Goal: Manage account settings

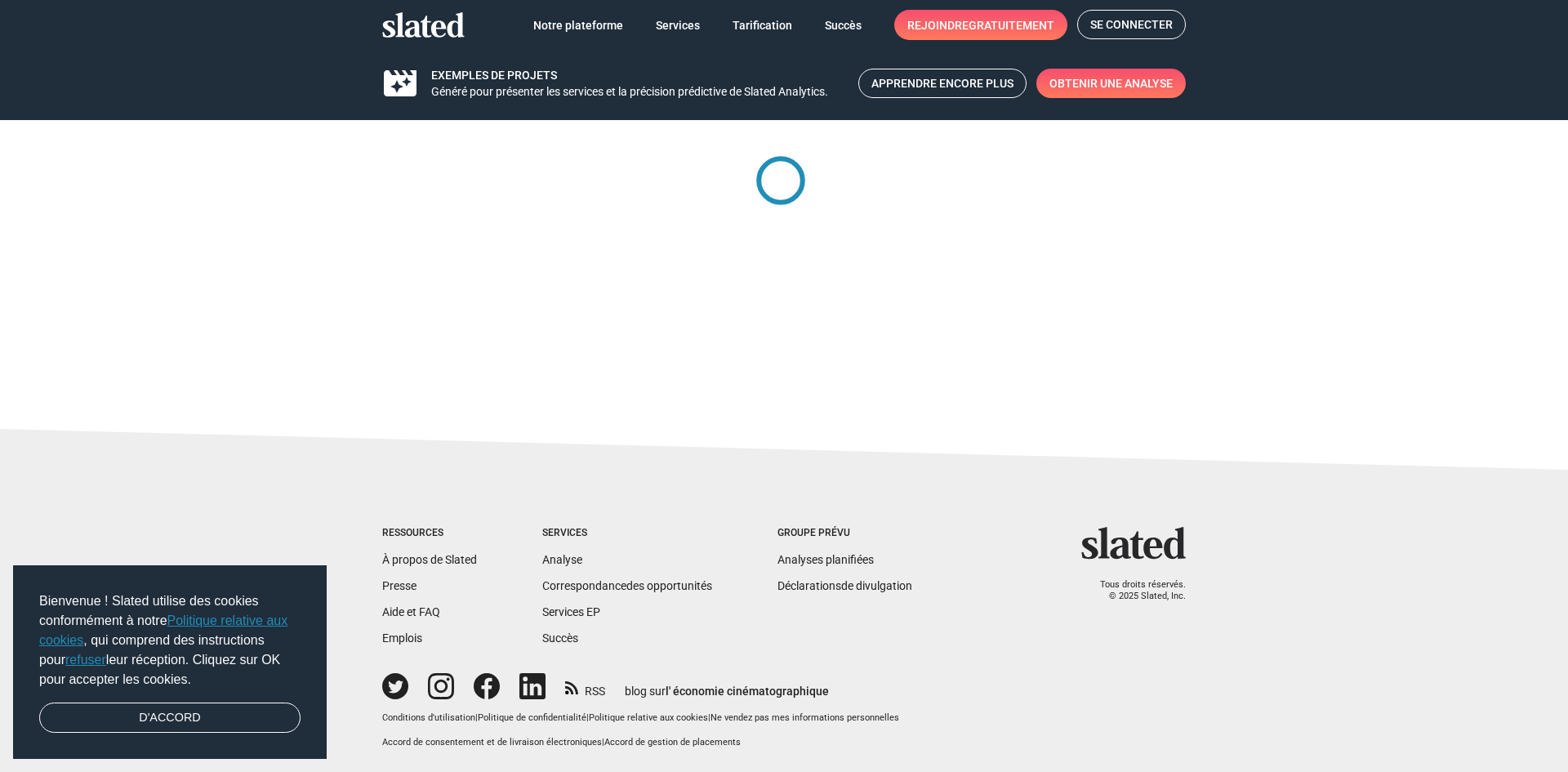
drag, startPoint x: 1122, startPoint y: 27, endPoint x: 1105, endPoint y: 45, distance: 24.8
click at [1122, 28] on font "Se connecter" at bounding box center [1131, 24] width 82 height 13
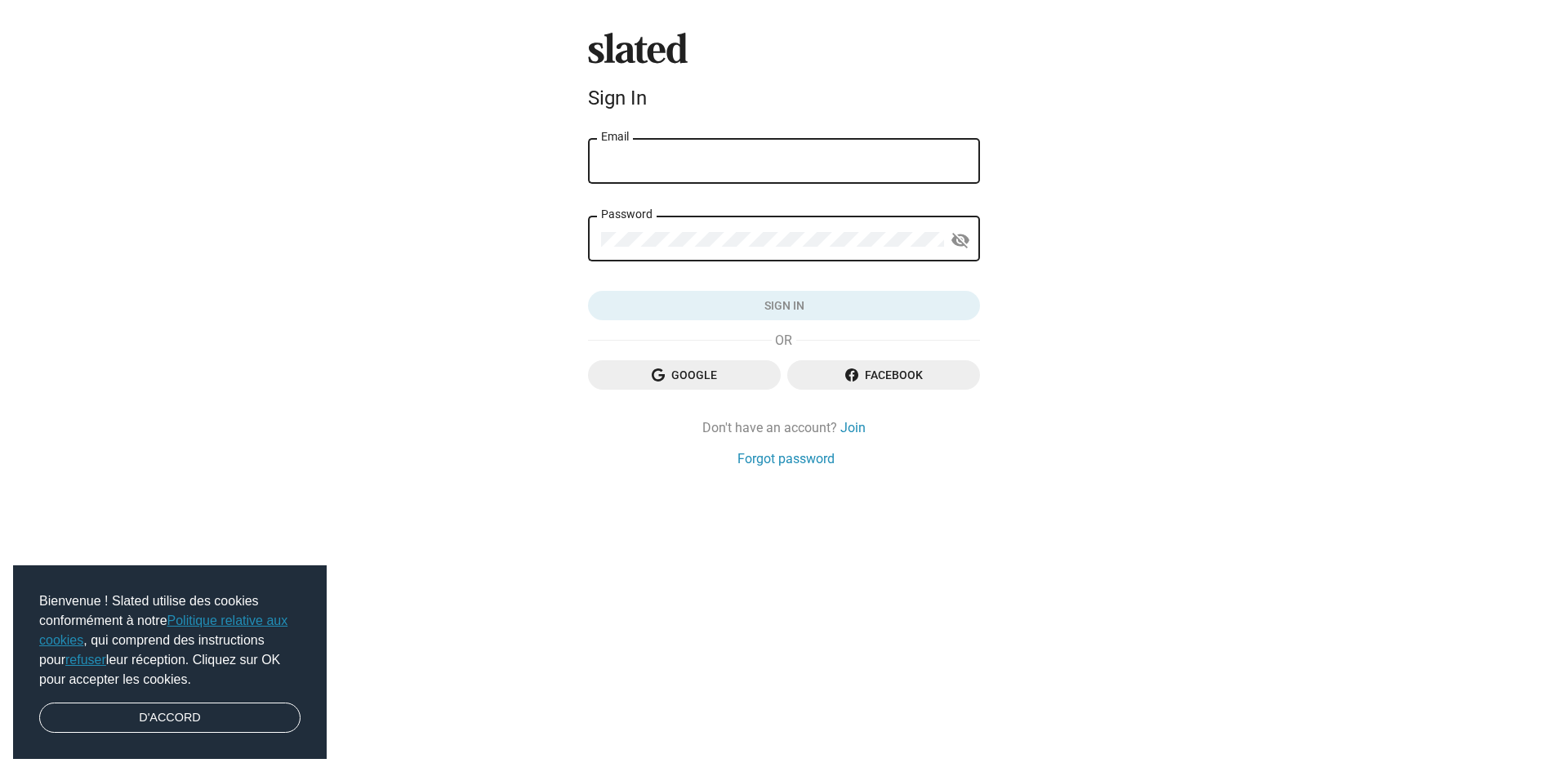
click at [748, 374] on span "Google" at bounding box center [685, 375] width 167 height 30
click at [222, 716] on link "D'ACCORD" at bounding box center [169, 718] width 262 height 31
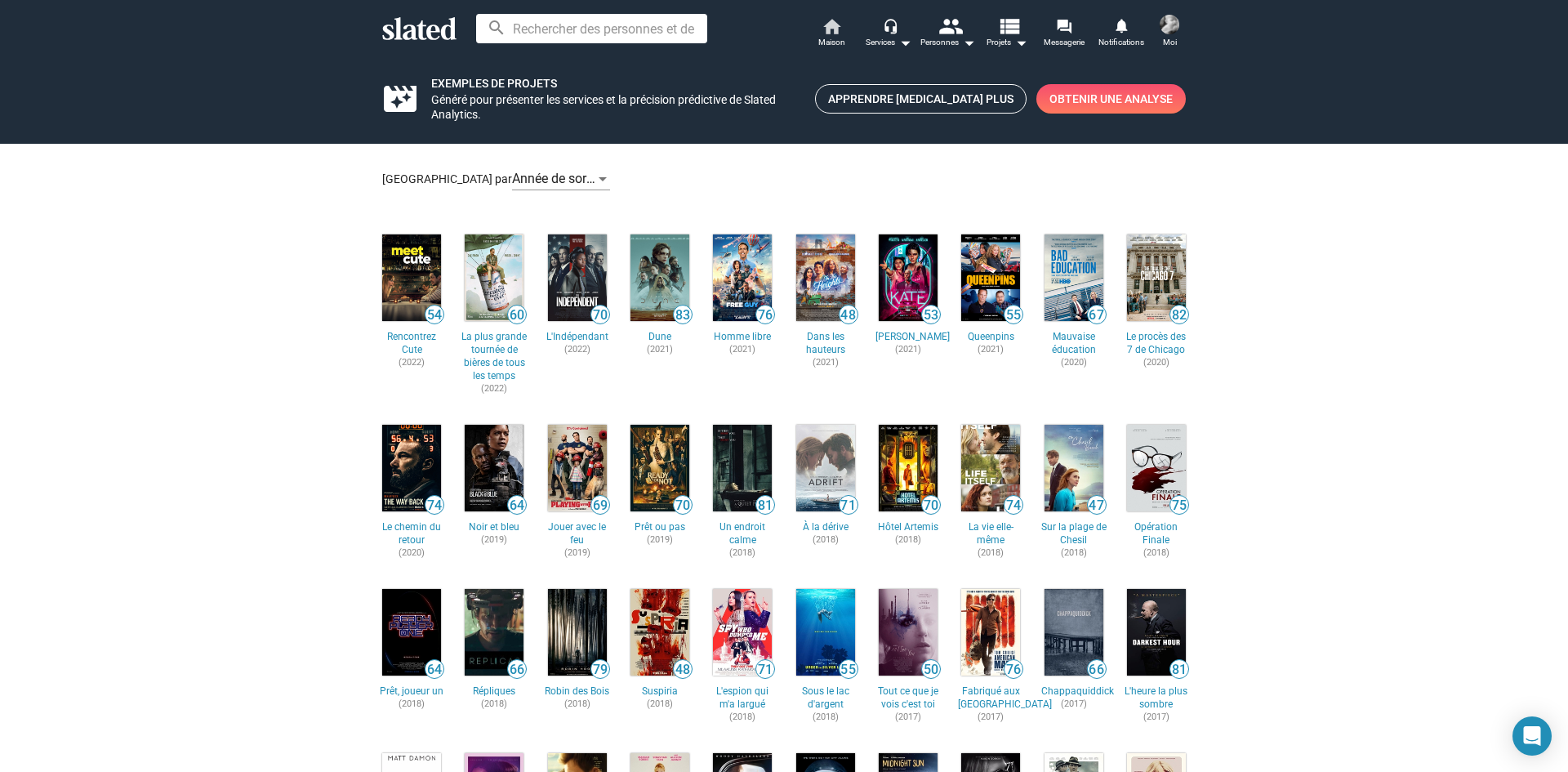
click at [825, 32] on span "Maison" at bounding box center [832, 42] width 27 height 19
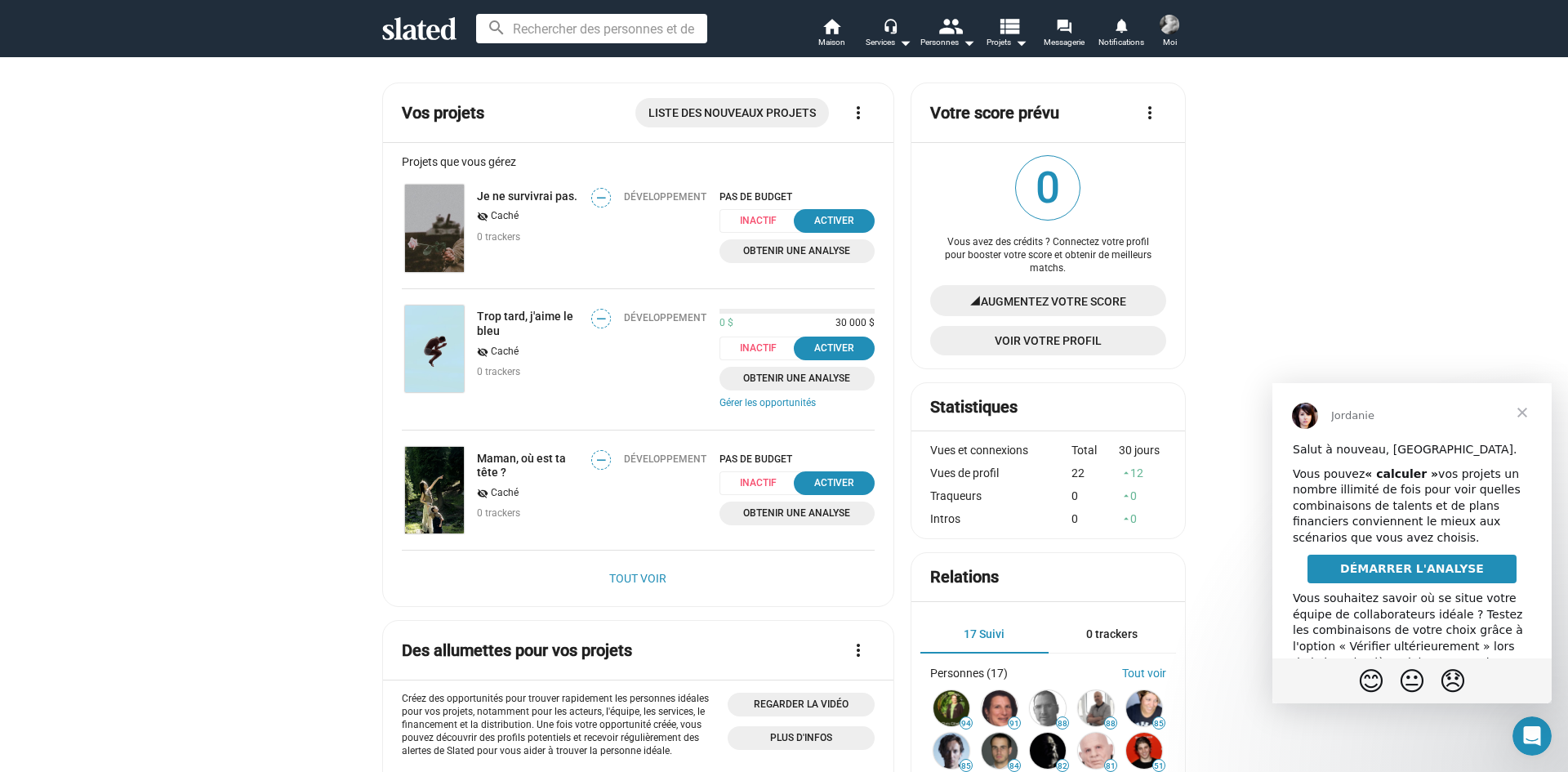
click at [1523, 419] on span "Fermer" at bounding box center [1523, 413] width 59 height 59
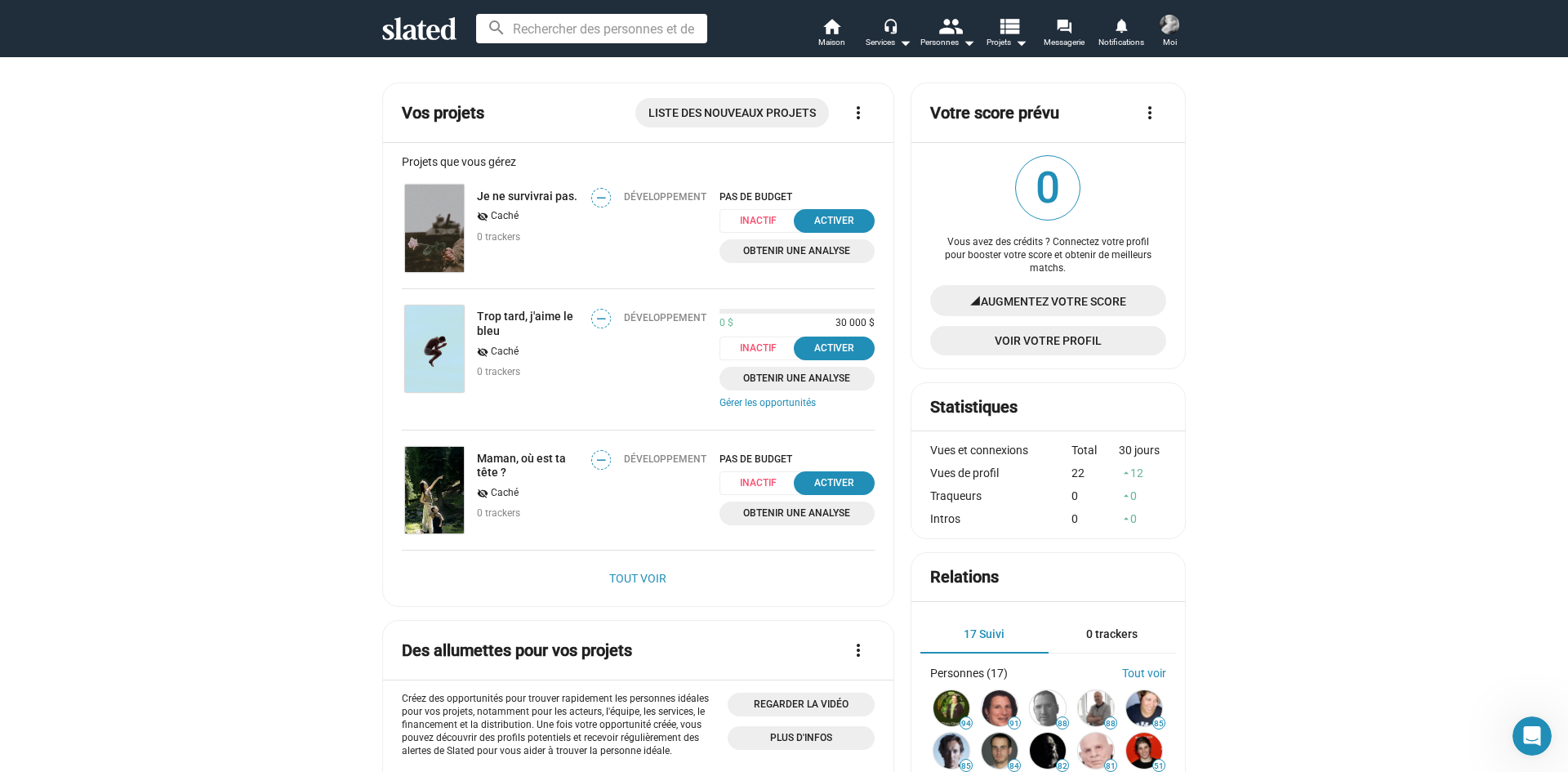
click at [1132, 476] on font "12" at bounding box center [1137, 473] width 13 height 13
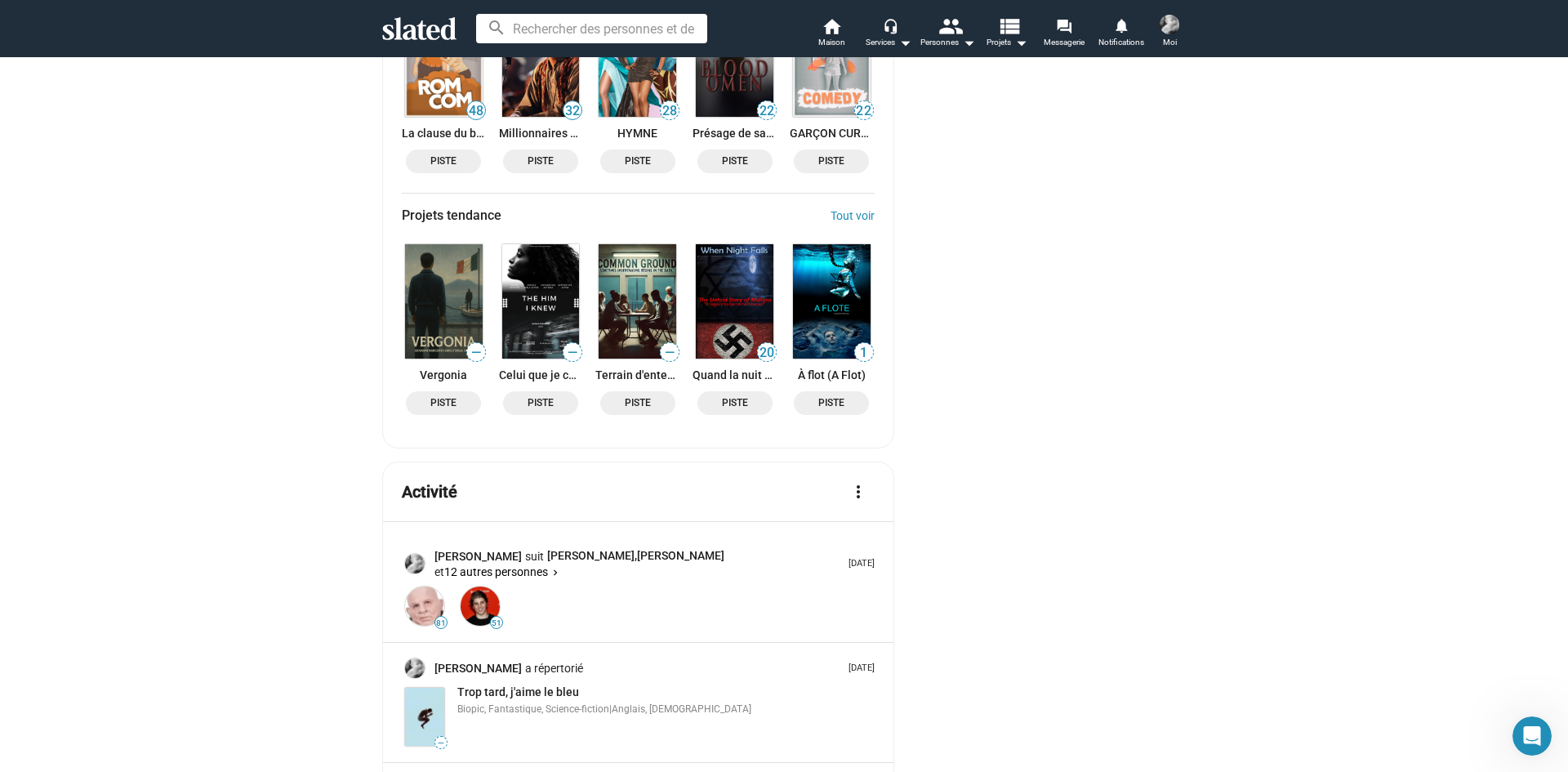
scroll to position [1471, 0]
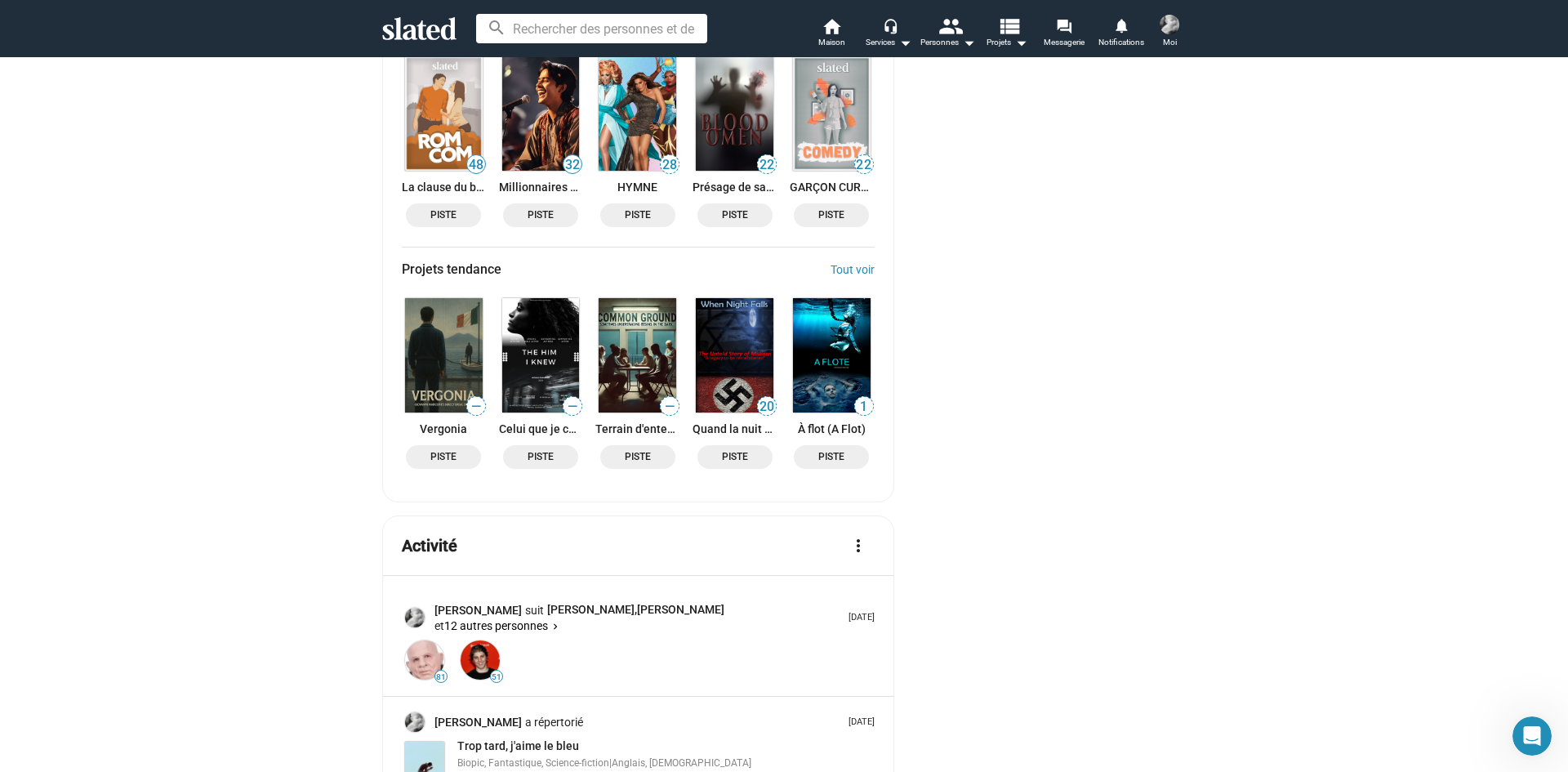
click at [1177, 30] on img at bounding box center [1169, 24] width 19 height 19
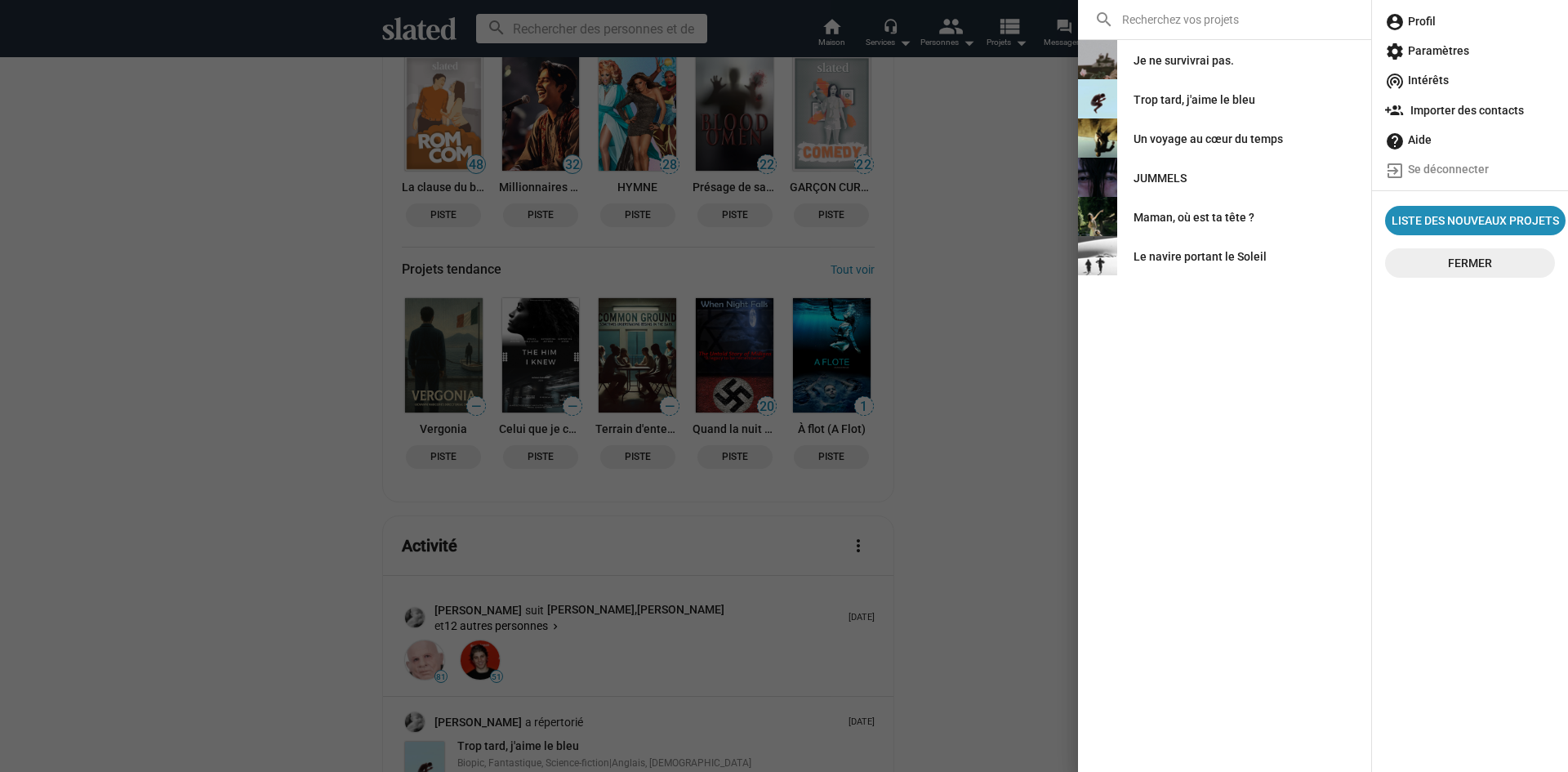
click at [1457, 22] on span "account_circle Profil" at bounding box center [1470, 21] width 170 height 30
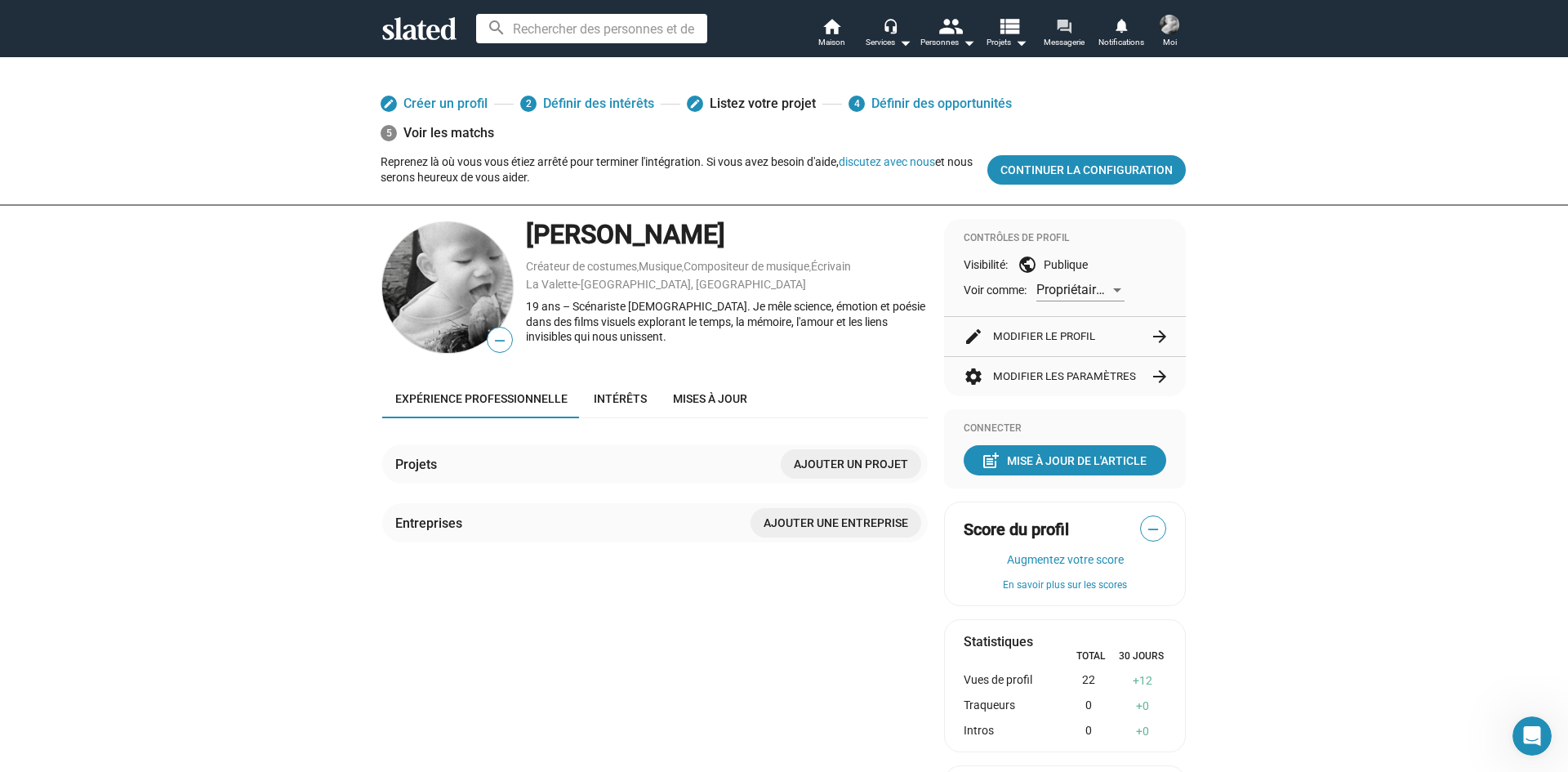
click at [1056, 38] on font "Messagerie" at bounding box center [1064, 43] width 41 height 9
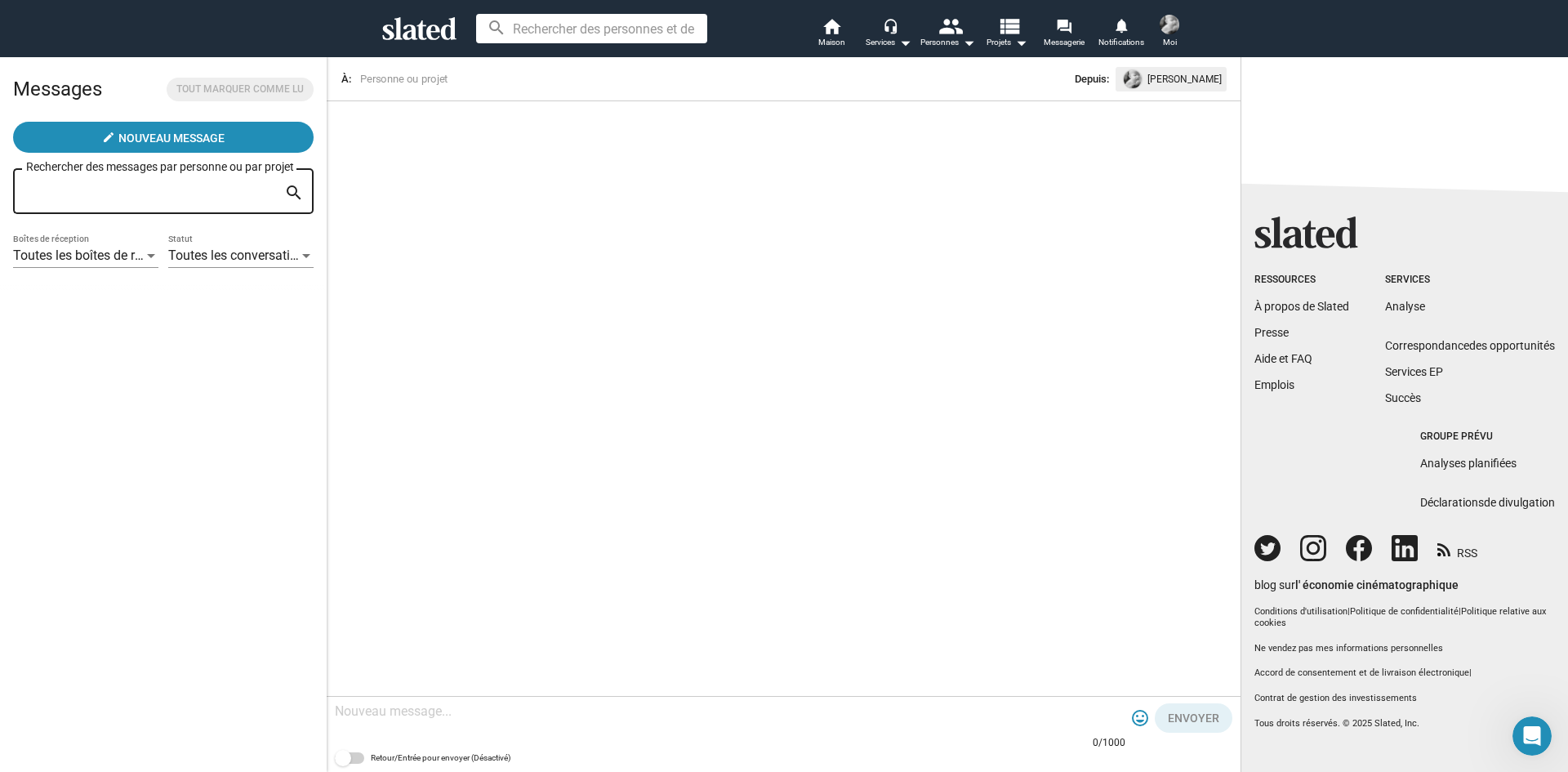
click at [1353, 127] on div at bounding box center [1404, 95] width 327 height 79
click at [1185, 24] on button "Moi" at bounding box center [1169, 32] width 39 height 43
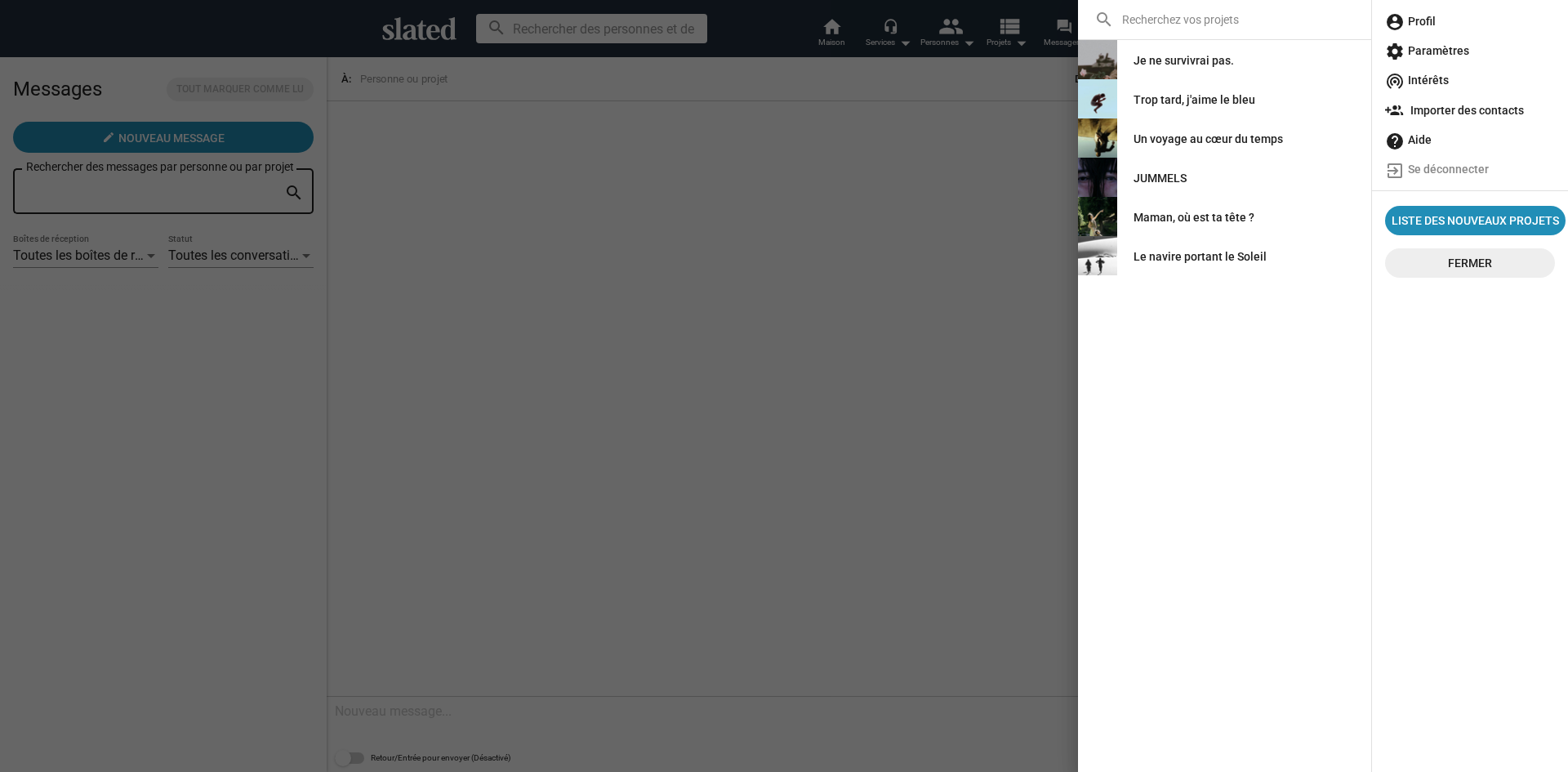
click at [1414, 19] on font "Profil" at bounding box center [1422, 21] width 28 height 13
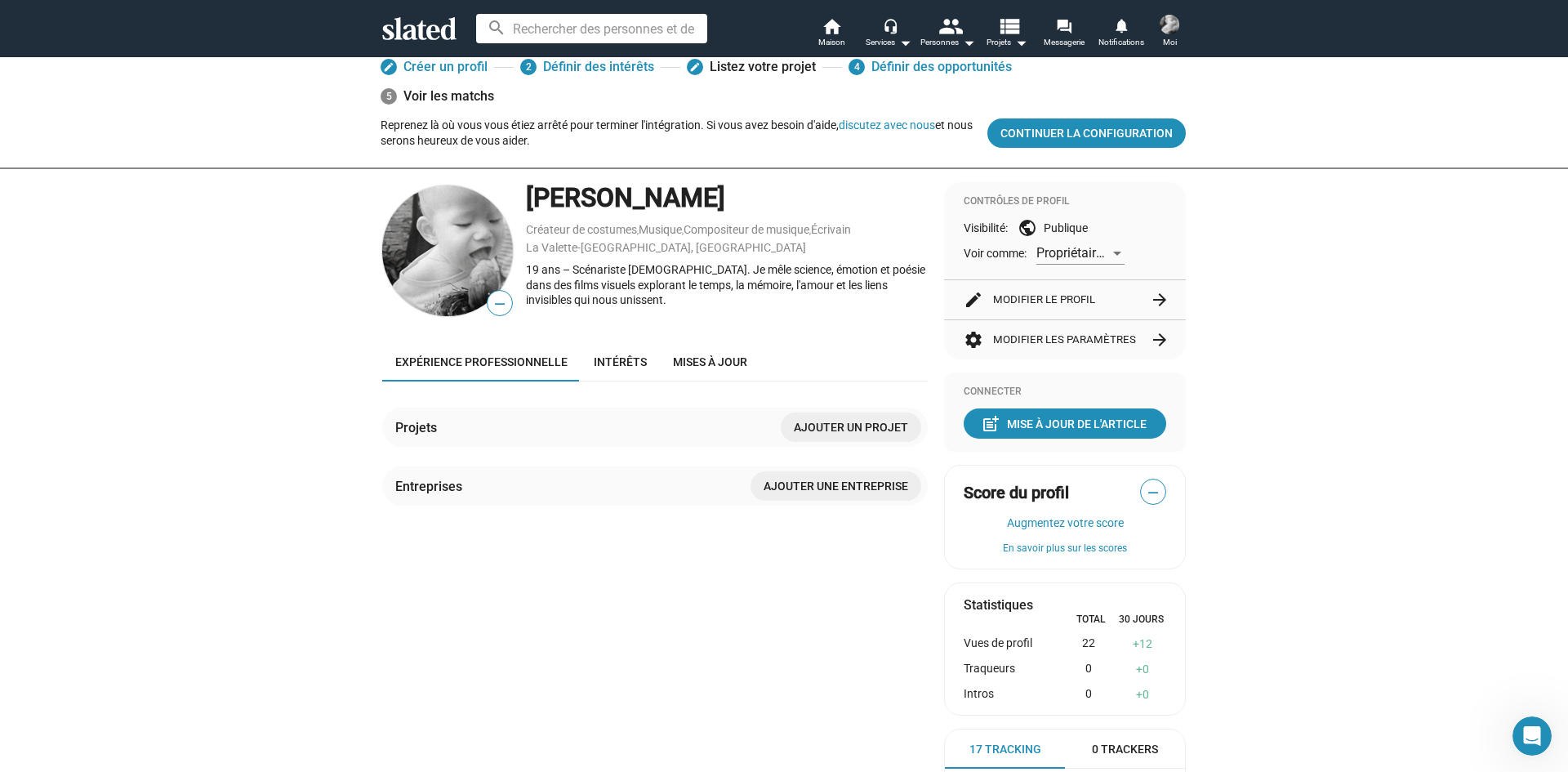
scroll to position [164, 0]
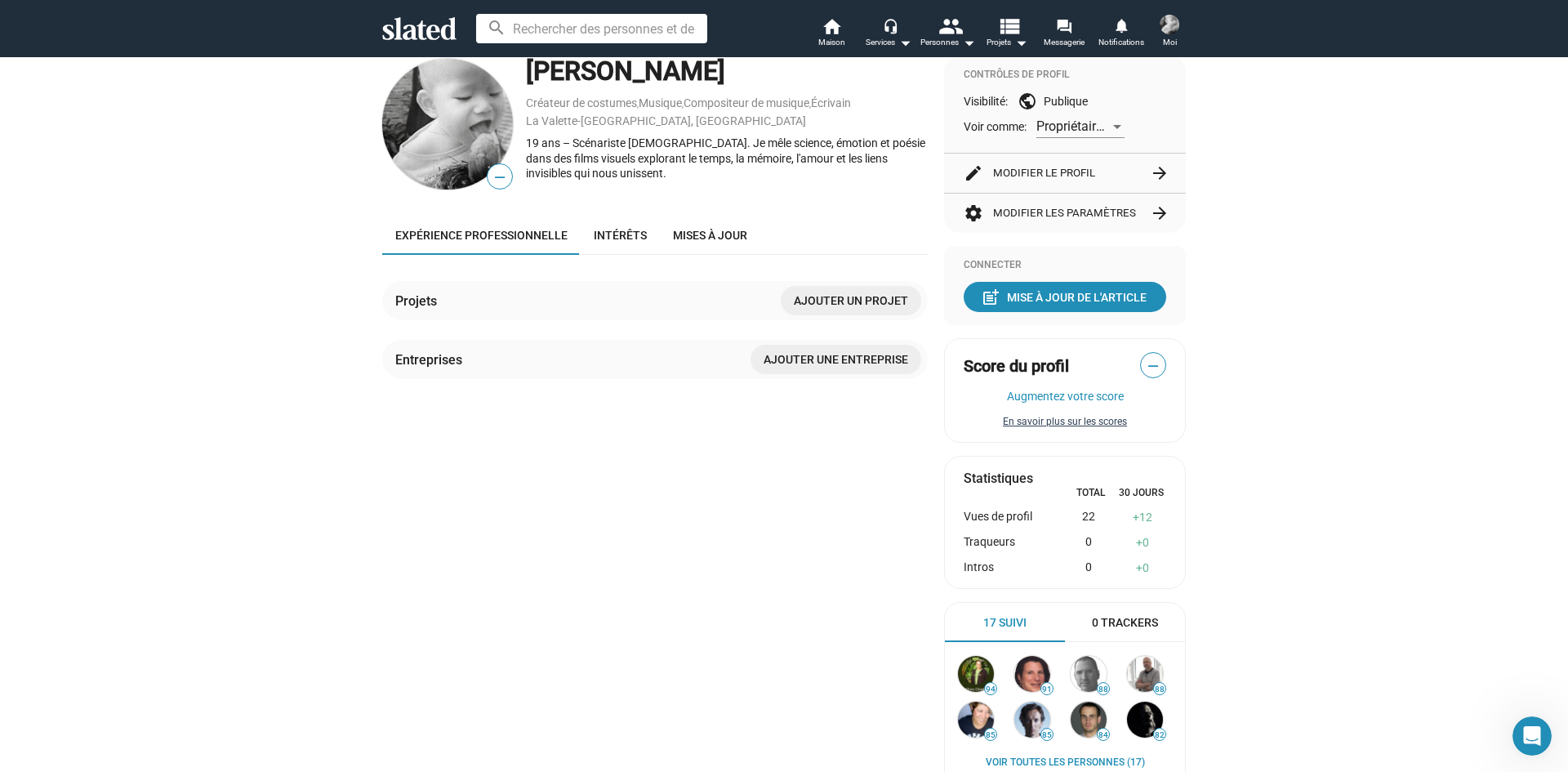
click at [1084, 421] on font "En savoir plus sur les scores" at bounding box center [1065, 421] width 124 height 11
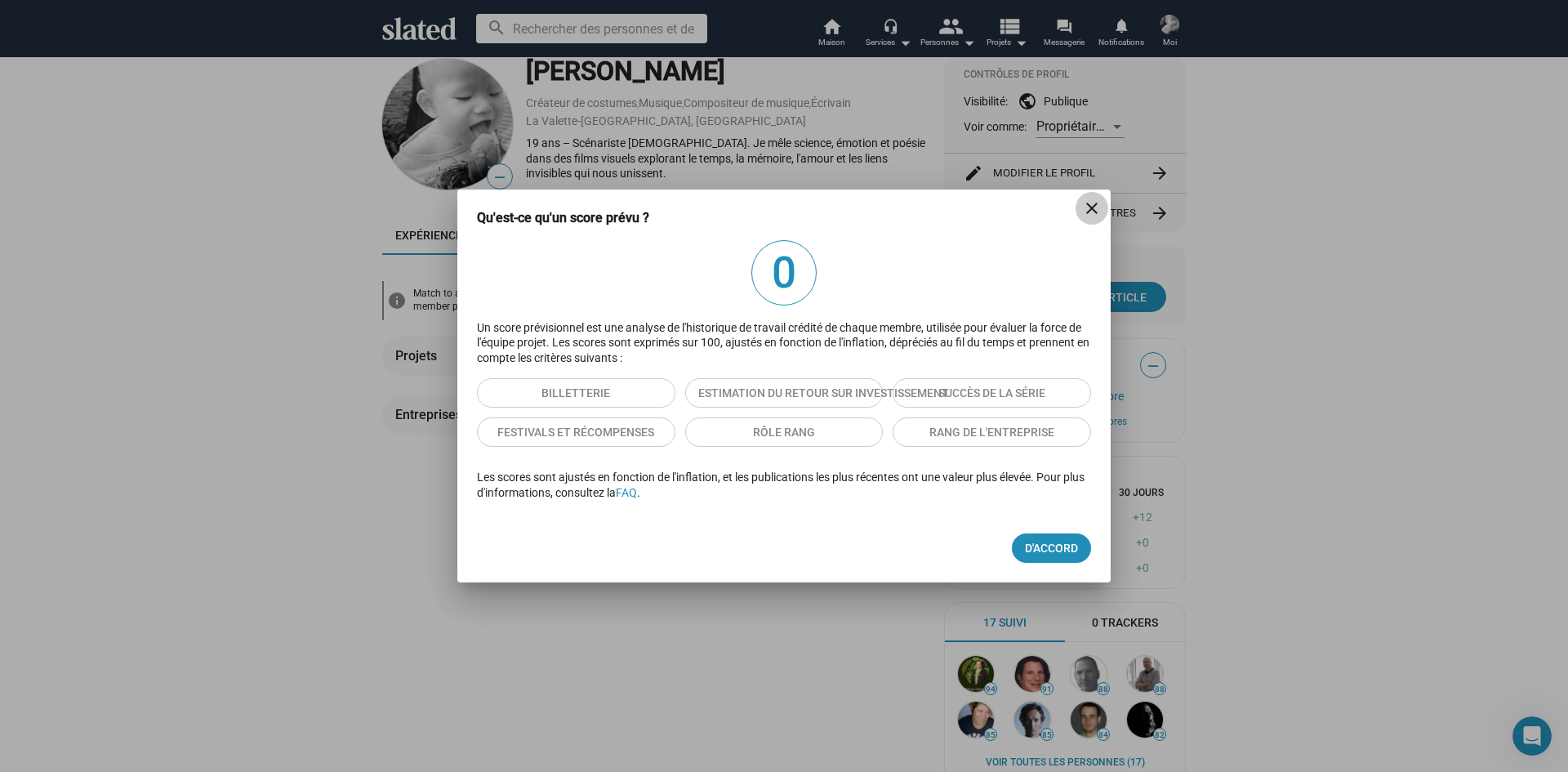
click at [1095, 213] on mat-icon "close" at bounding box center [1092, 208] width 19 height 19
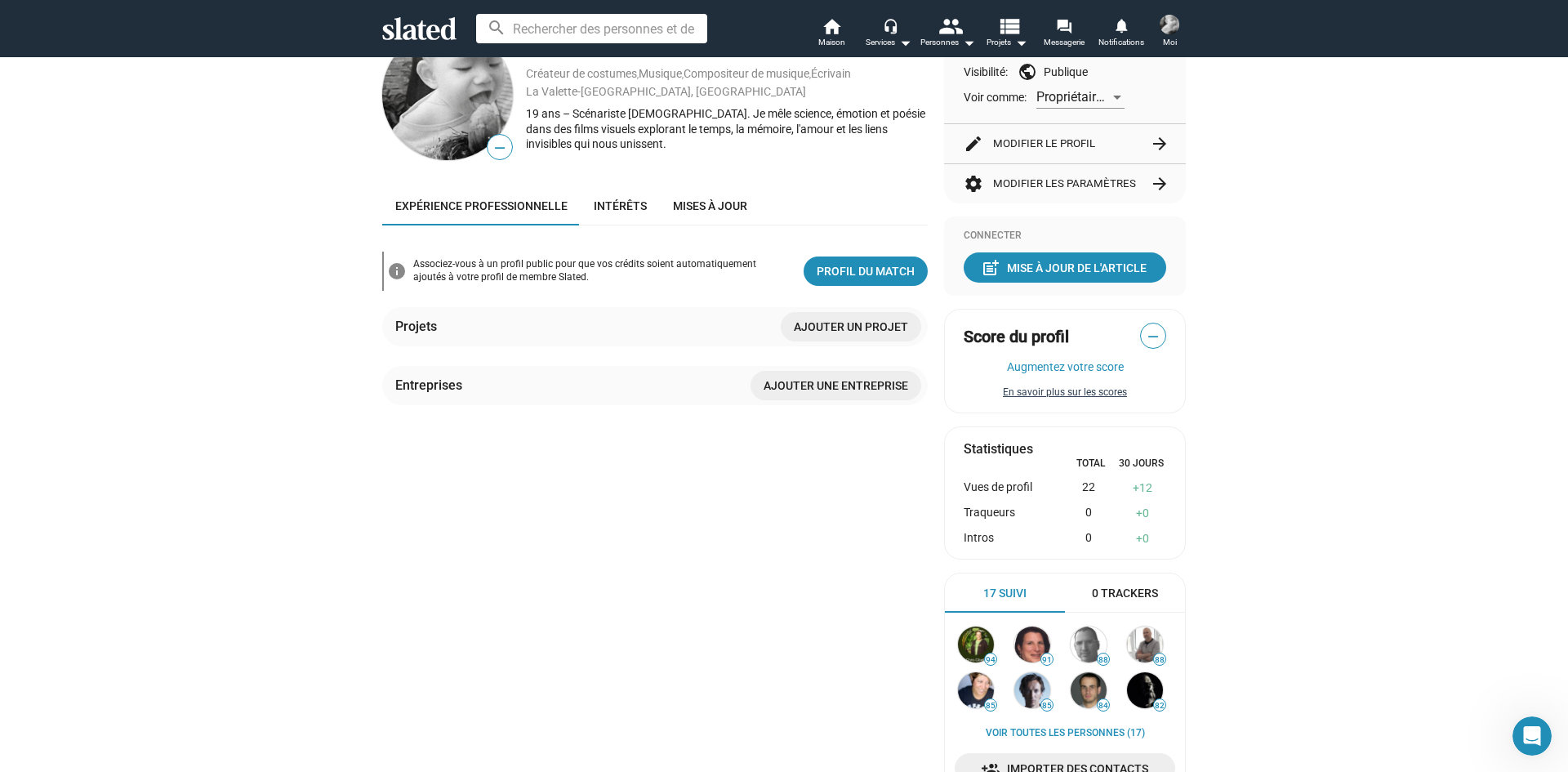
scroll to position [327, 0]
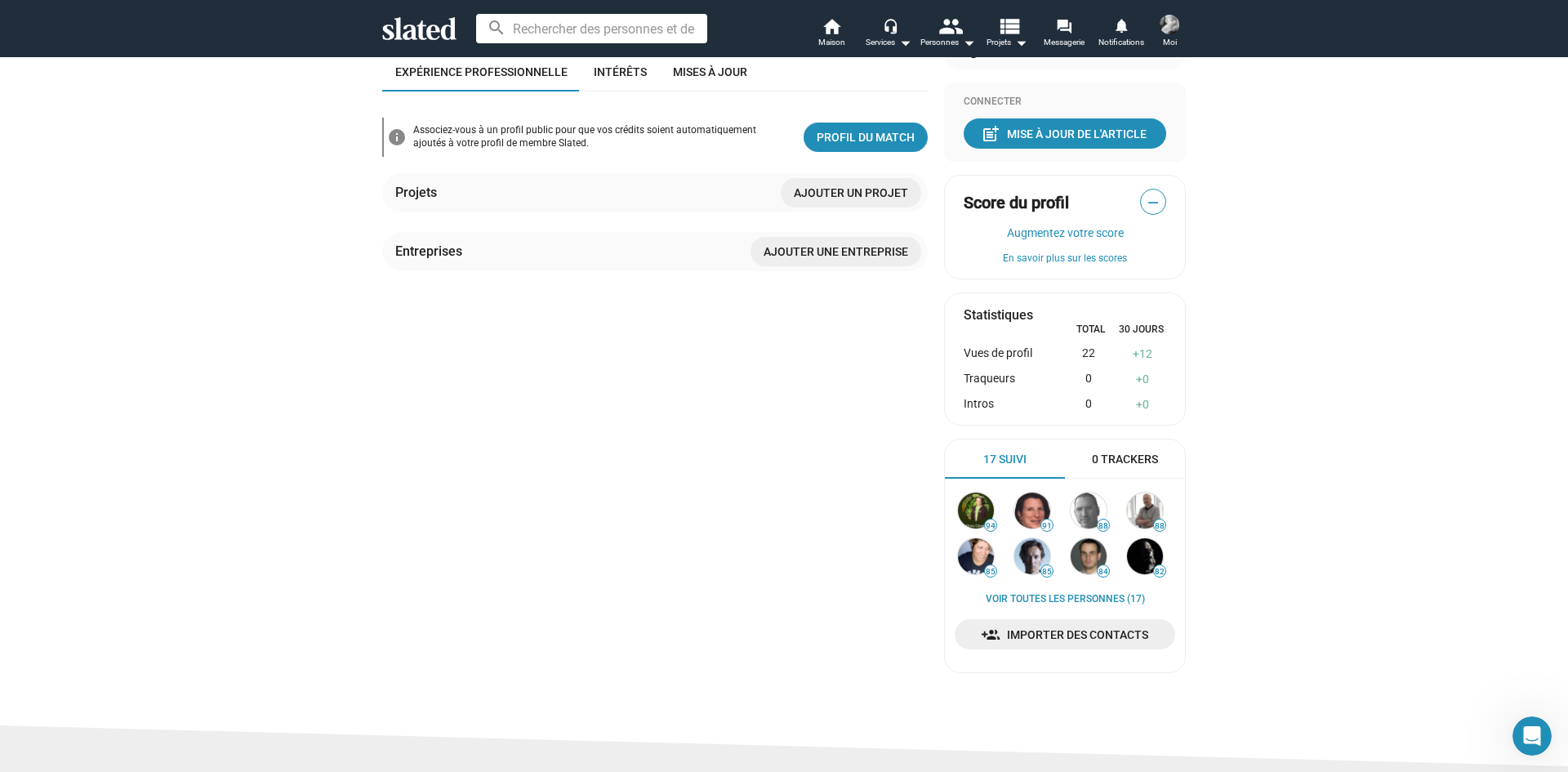
click at [1085, 353] on font "22" at bounding box center [1089, 353] width 13 height 13
click at [1142, 355] on font "12" at bounding box center [1146, 354] width 13 height 13
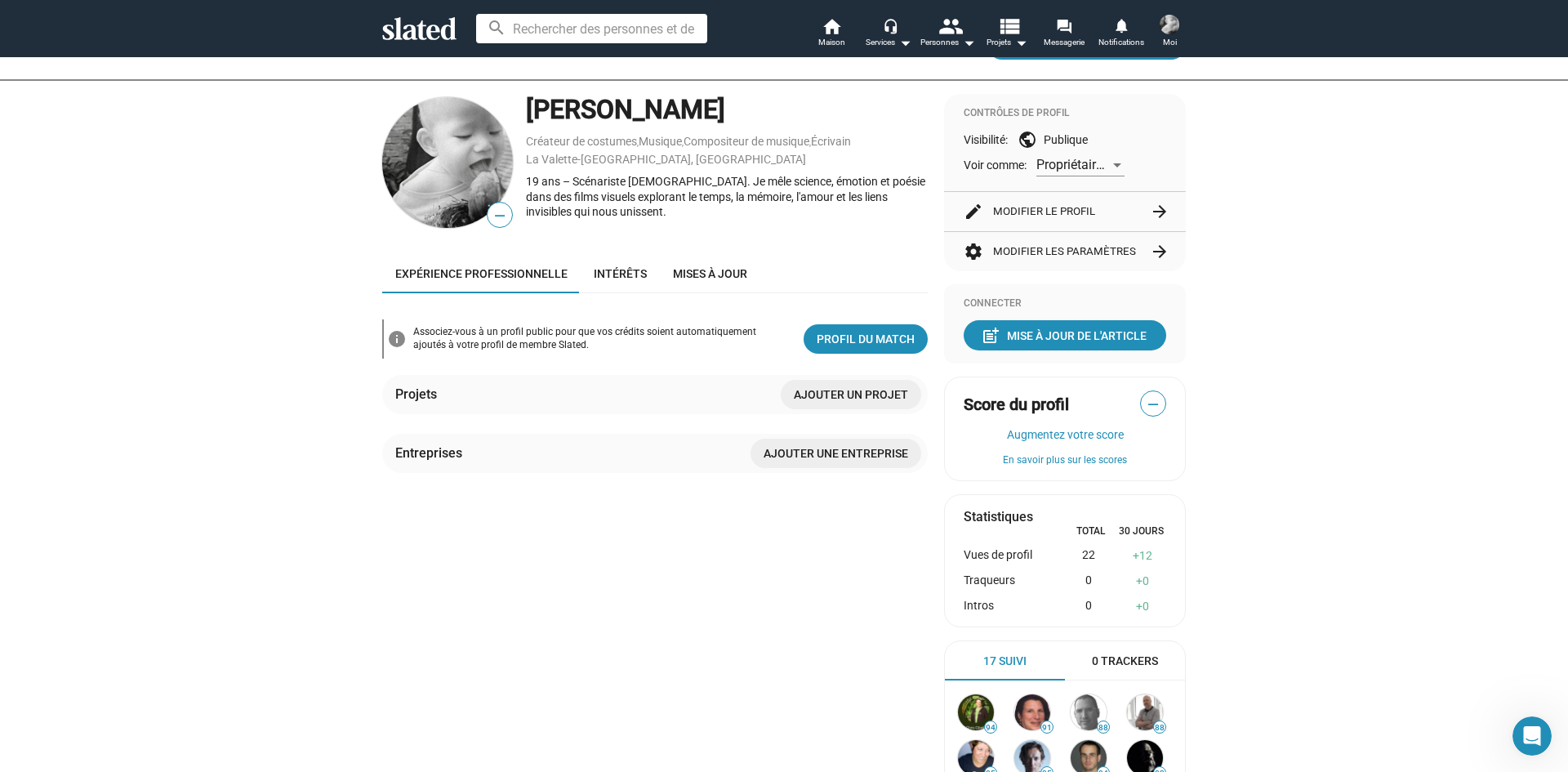
scroll to position [81, 0]
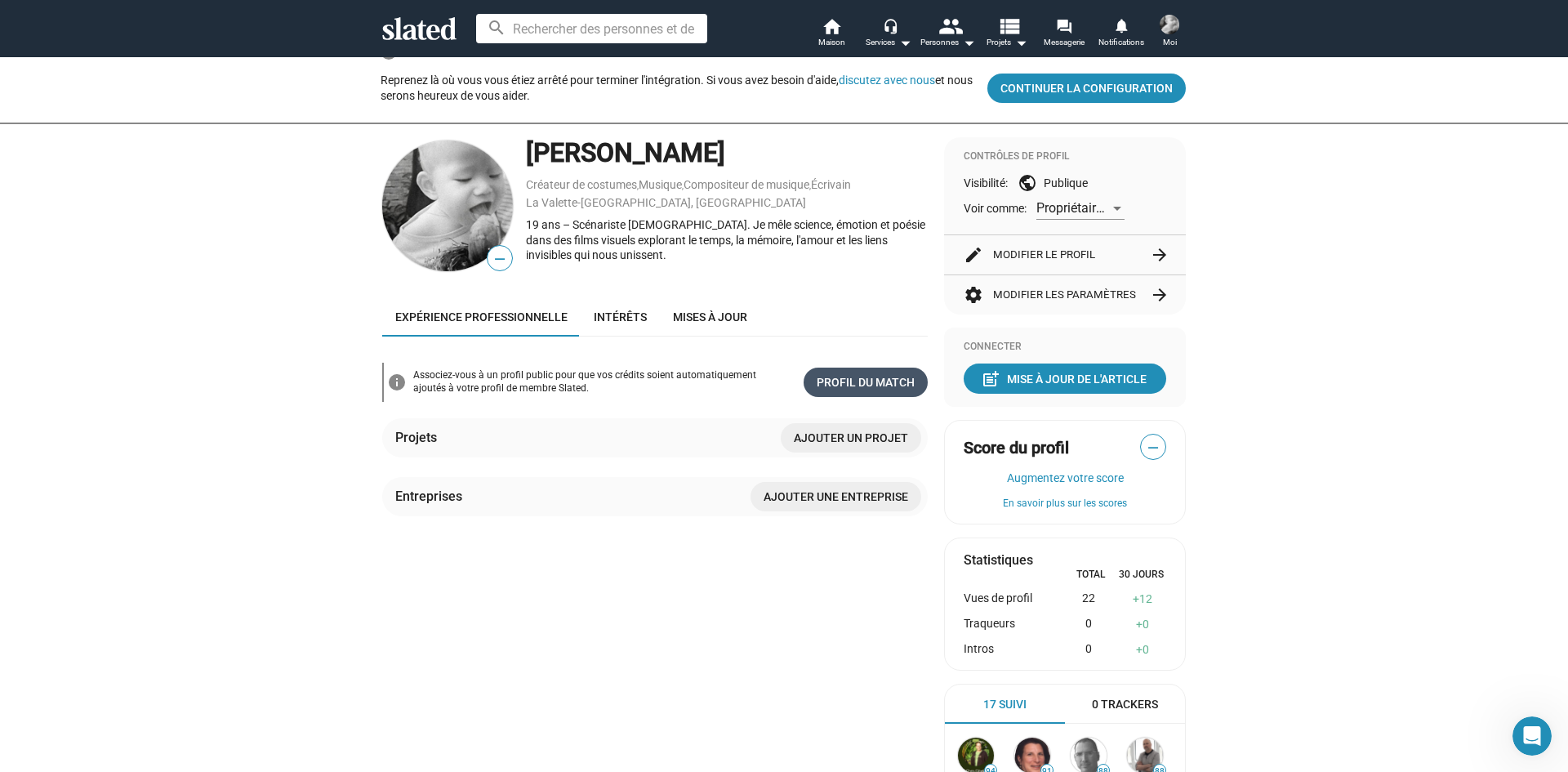
click at [880, 387] on font "Profil du match" at bounding box center [866, 382] width 98 height 13
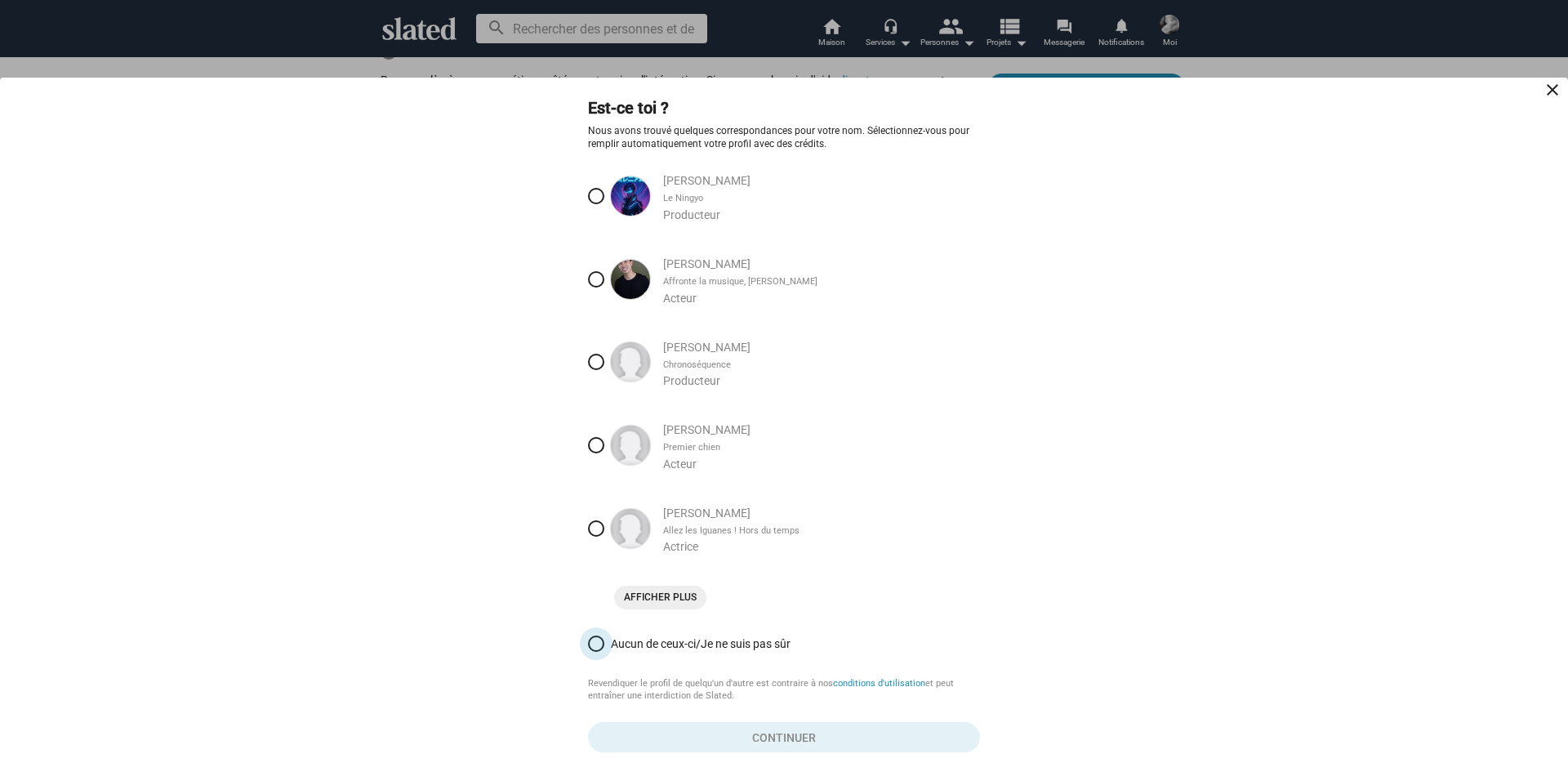
click at [657, 639] on font "Aucun de ceux-ci/Je ne suis pas sûr" at bounding box center [700, 644] width 179 height 13
click at [604, 639] on input "Aucun de ceux-ci/Je ne suis pas sûr" at bounding box center [597, 644] width 17 height 17
radio input "true"
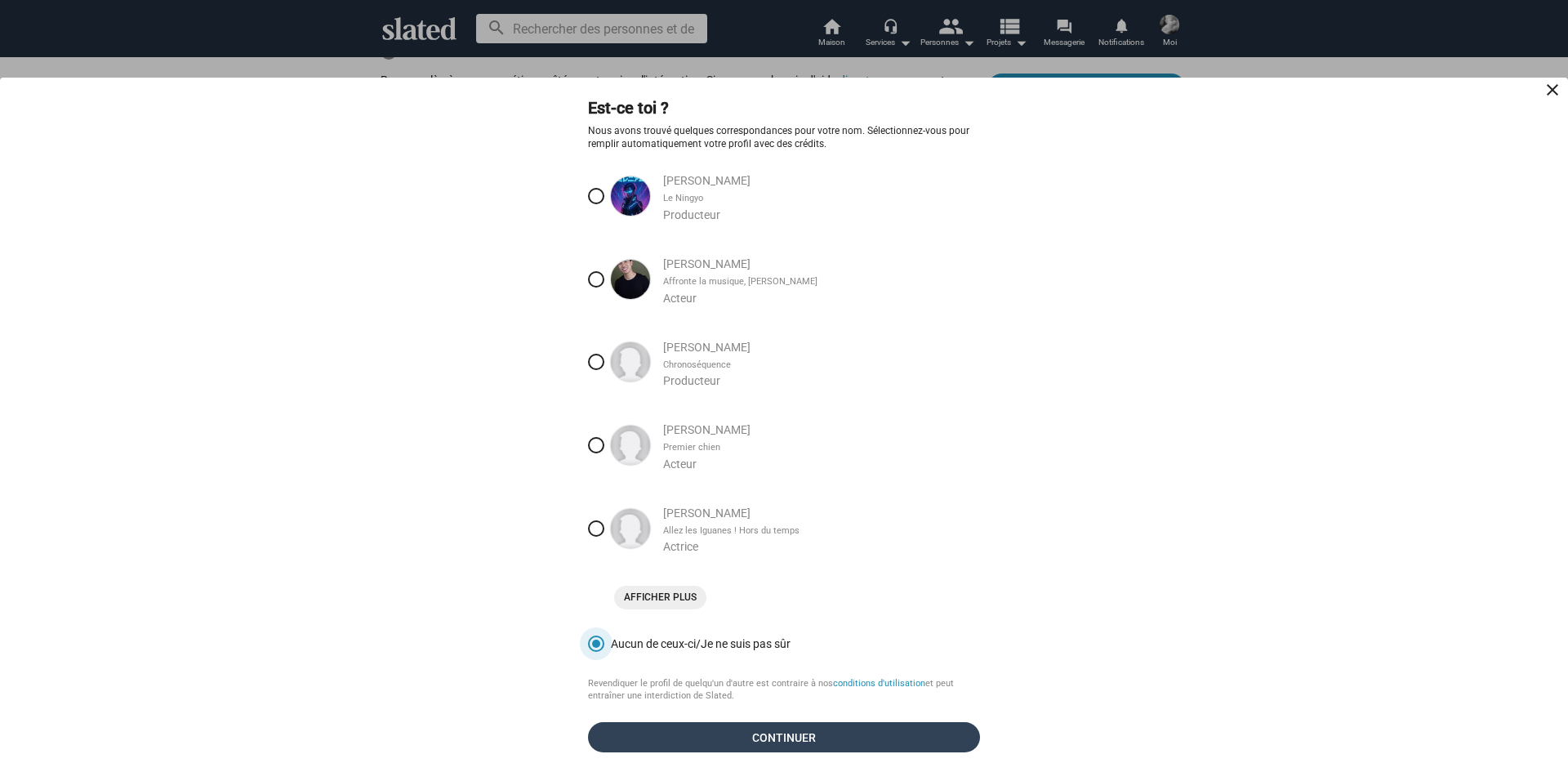
click at [775, 736] on font "Continuer" at bounding box center [784, 738] width 64 height 13
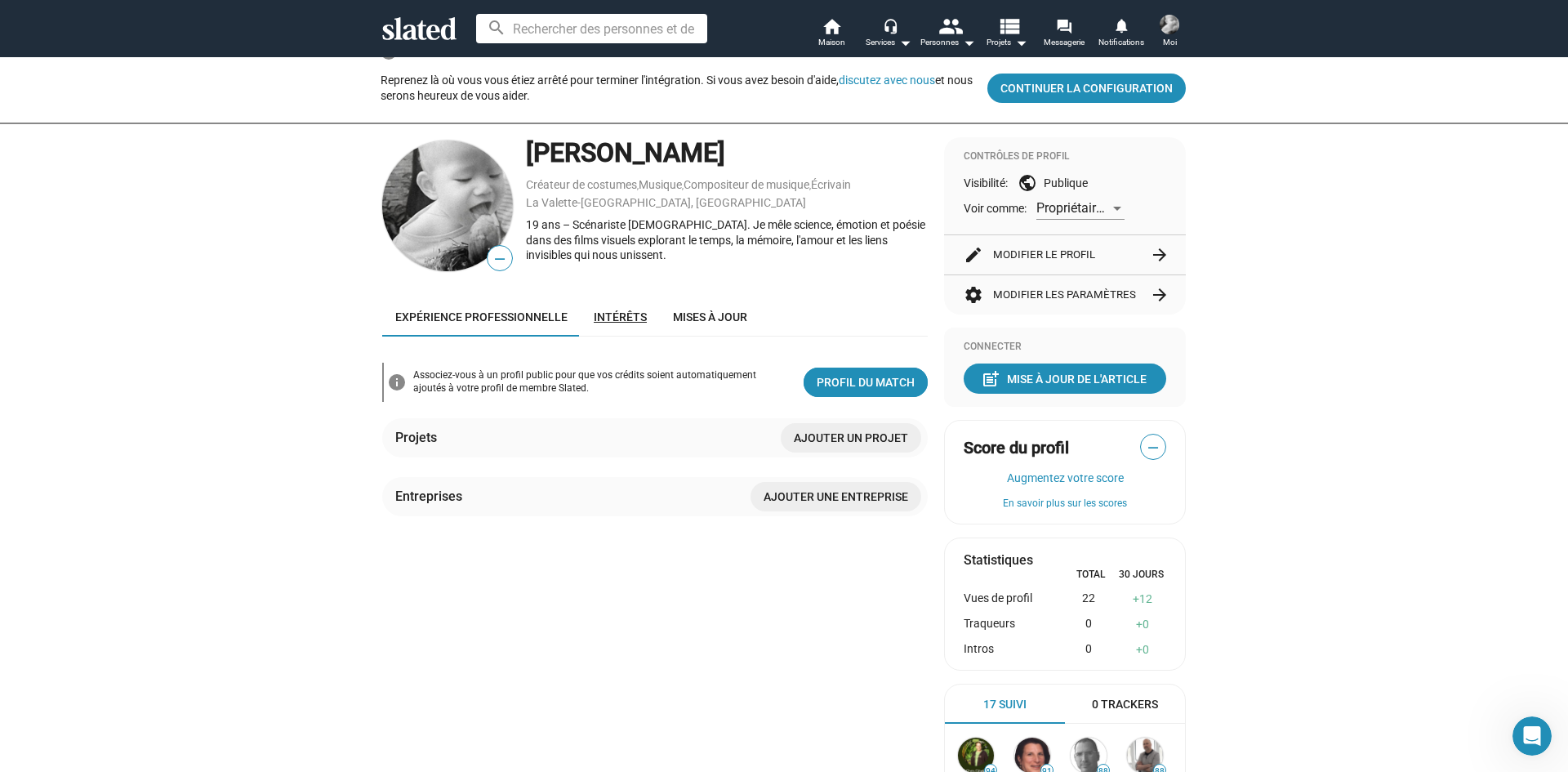
click at [619, 310] on font "Intérêts" at bounding box center [620, 317] width 53 height 13
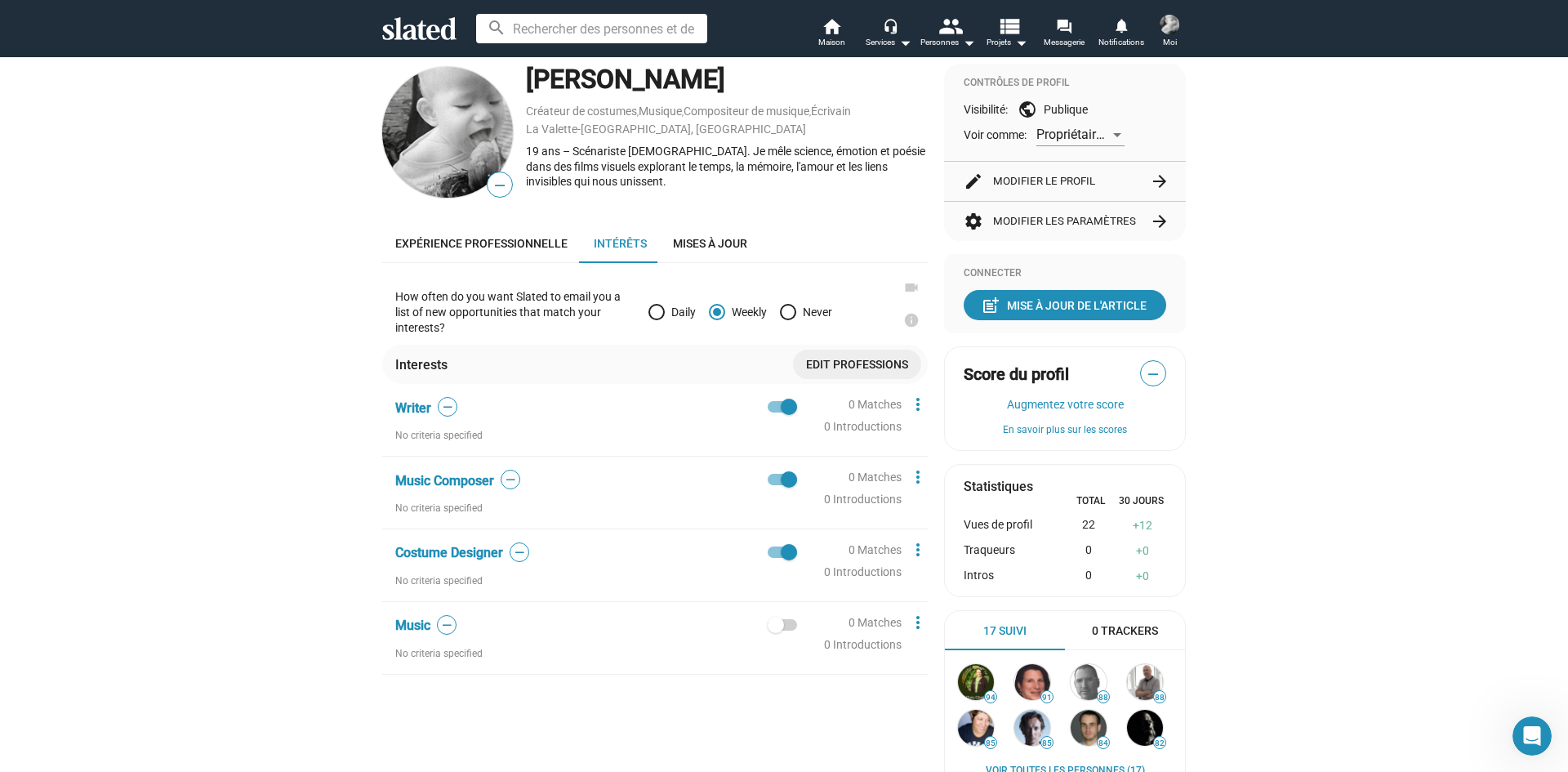
scroll to position [164, 0]
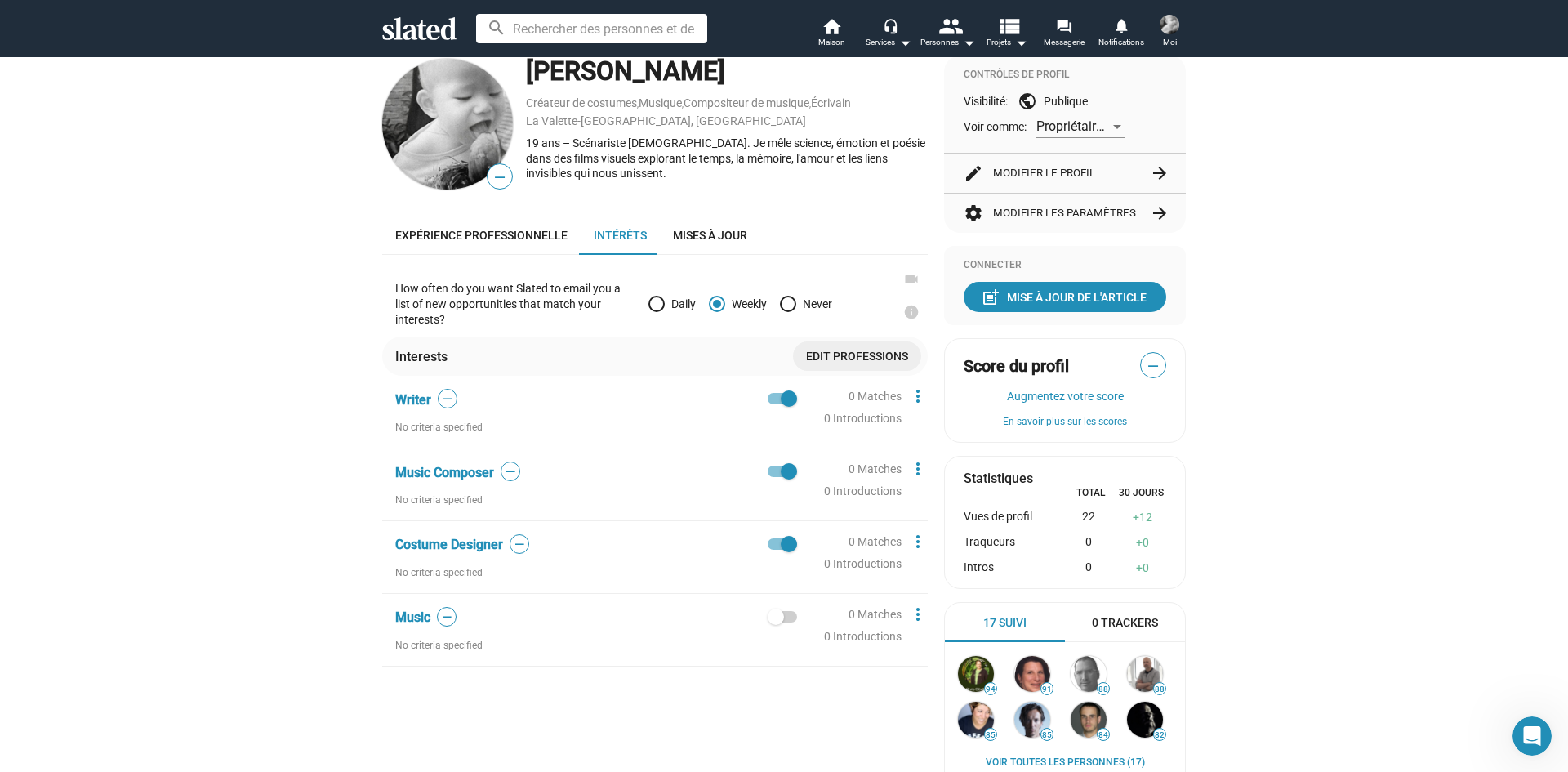
drag, startPoint x: 780, startPoint y: 617, endPoint x: 706, endPoint y: 654, distance: 82.7
click at [778, 620] on span at bounding box center [783, 616] width 30 height 11
click at [776, 623] on input "checkbox" at bounding box center [775, 623] width 1 height 1
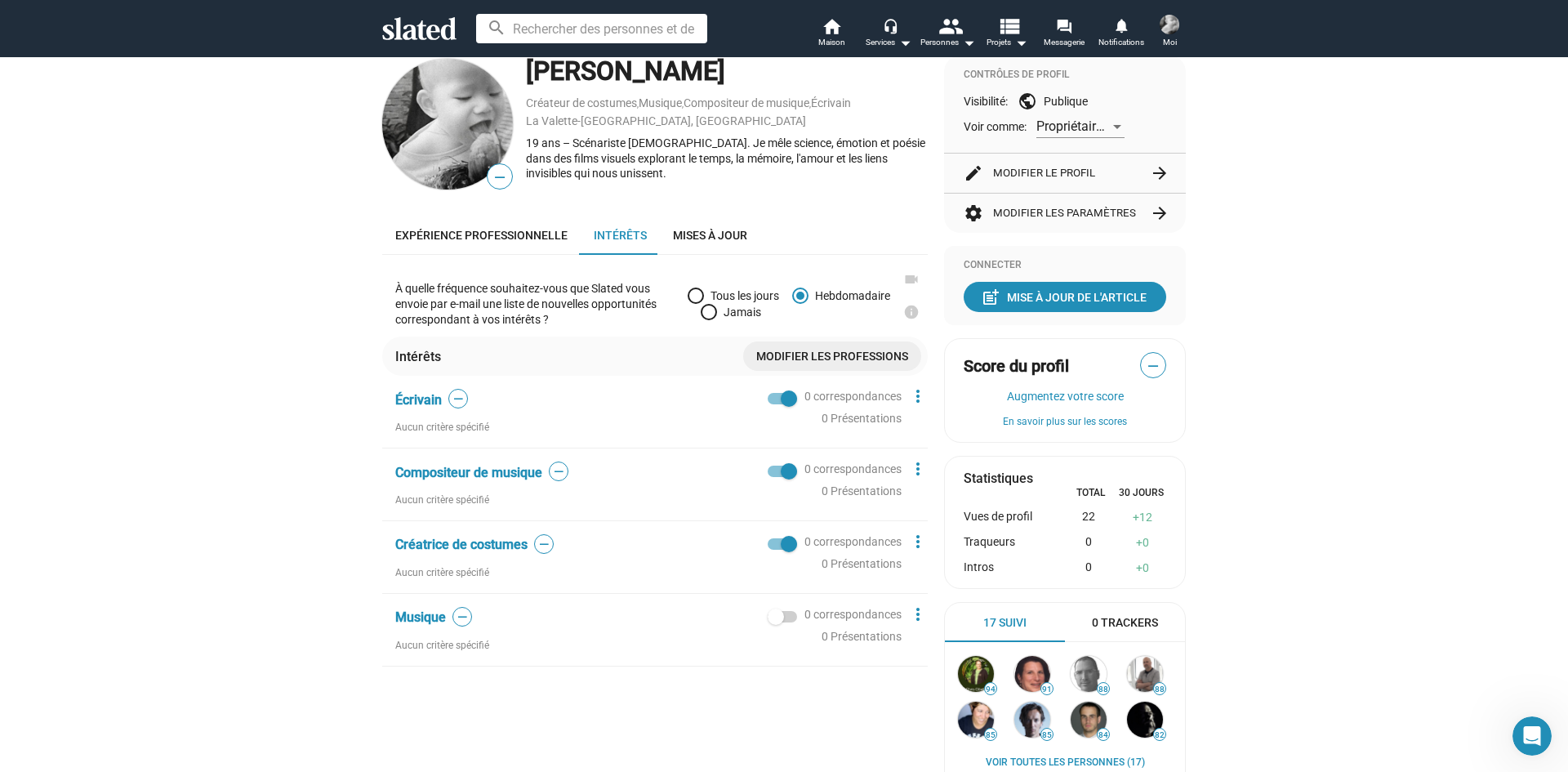
click at [770, 625] on span at bounding box center [776, 617] width 17 height 17
click at [775, 624] on input "checkbox" at bounding box center [775, 623] width 1 height 1
checkbox input "true"
click at [711, 246] on link "Mises à jour" at bounding box center [710, 235] width 101 height 39
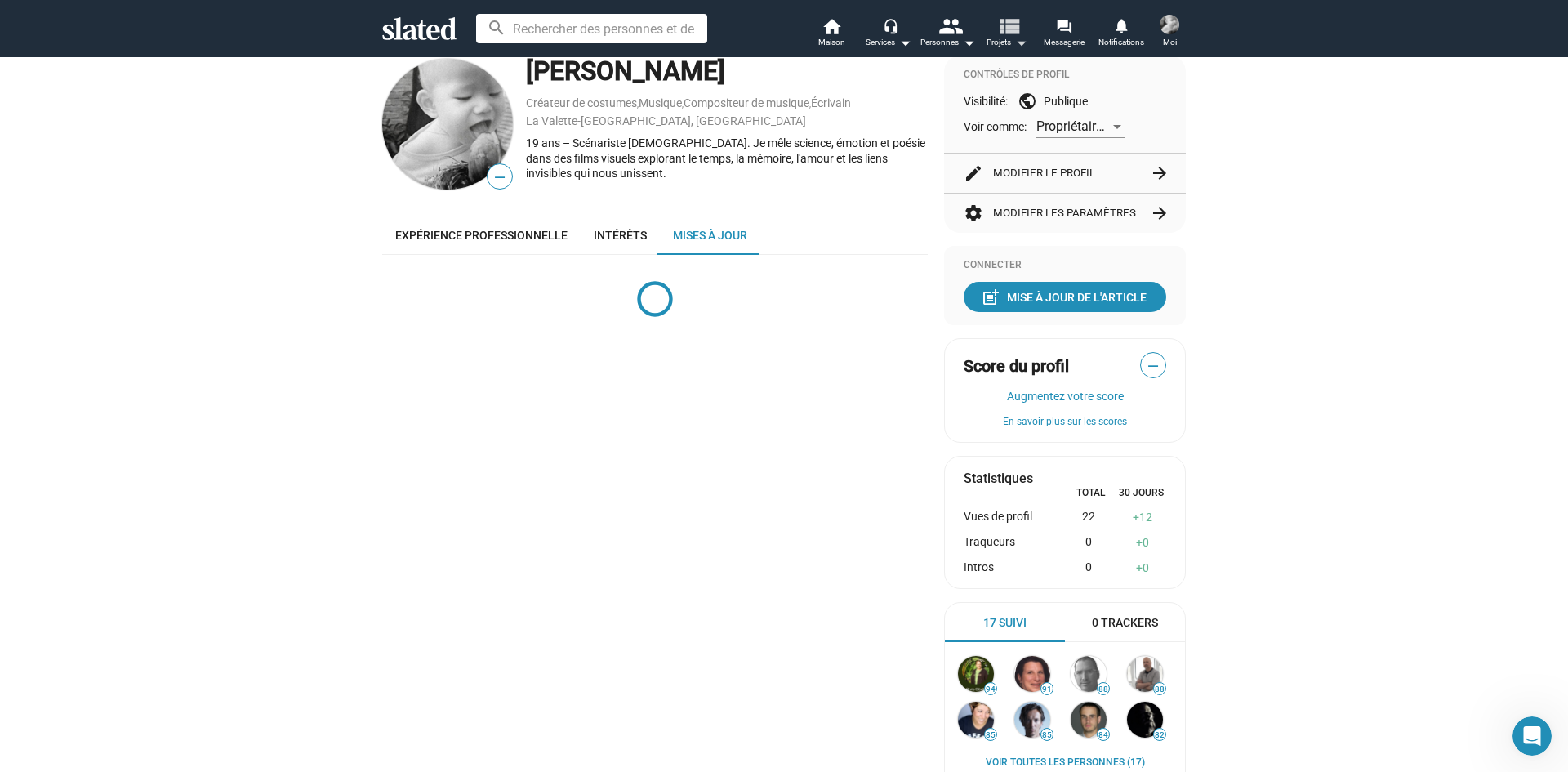
click at [1006, 22] on mat-icon "view_list" at bounding box center [1009, 26] width 24 height 24
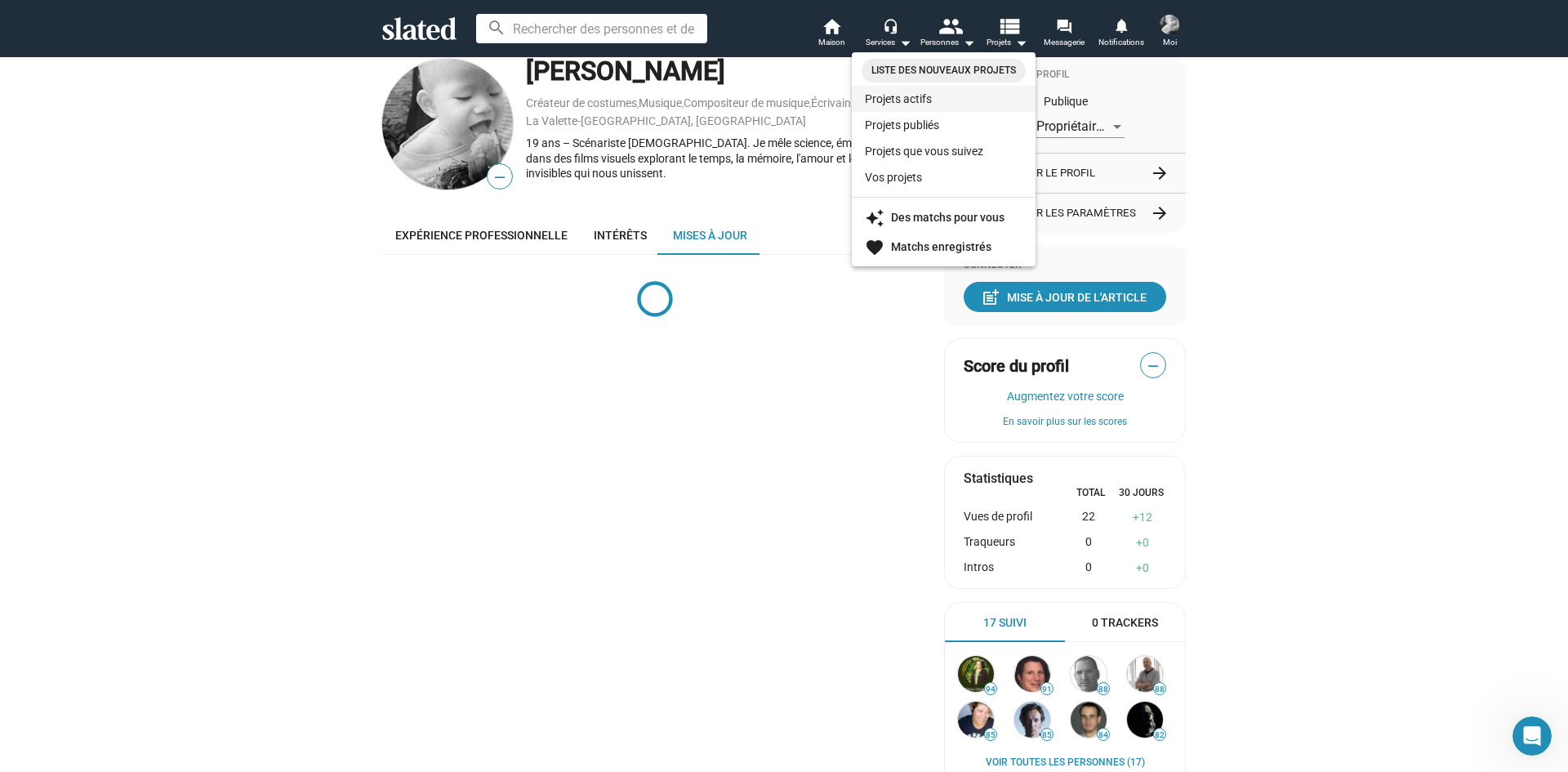
click at [915, 101] on font "Projets actifs" at bounding box center [898, 99] width 67 height 13
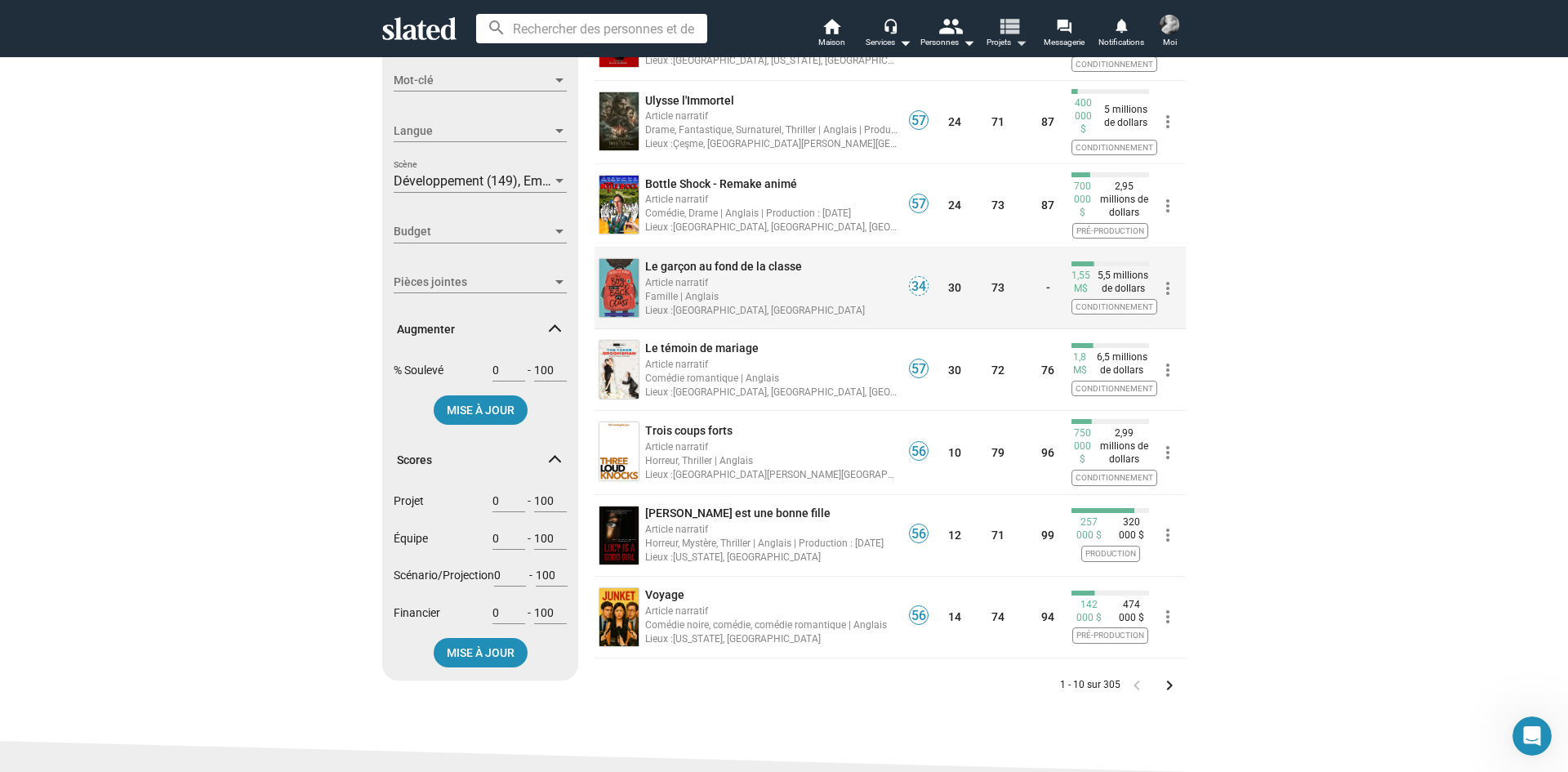
scroll to position [491, 0]
